Goal: Task Accomplishment & Management: Use online tool/utility

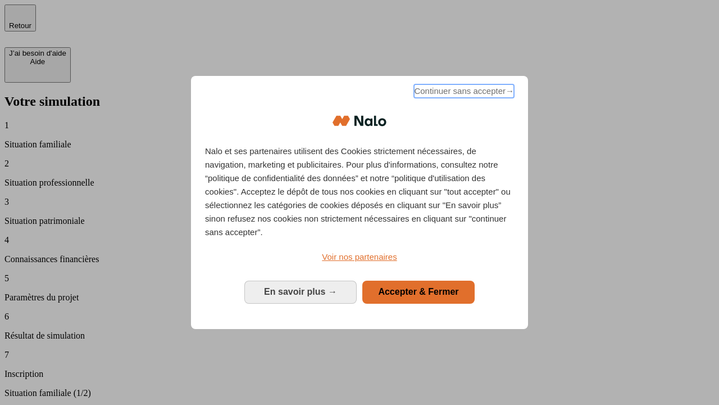
click at [463, 93] on span "Continuer sans accepter →" at bounding box center [464, 90] width 100 height 13
